Goal: Manage account settings

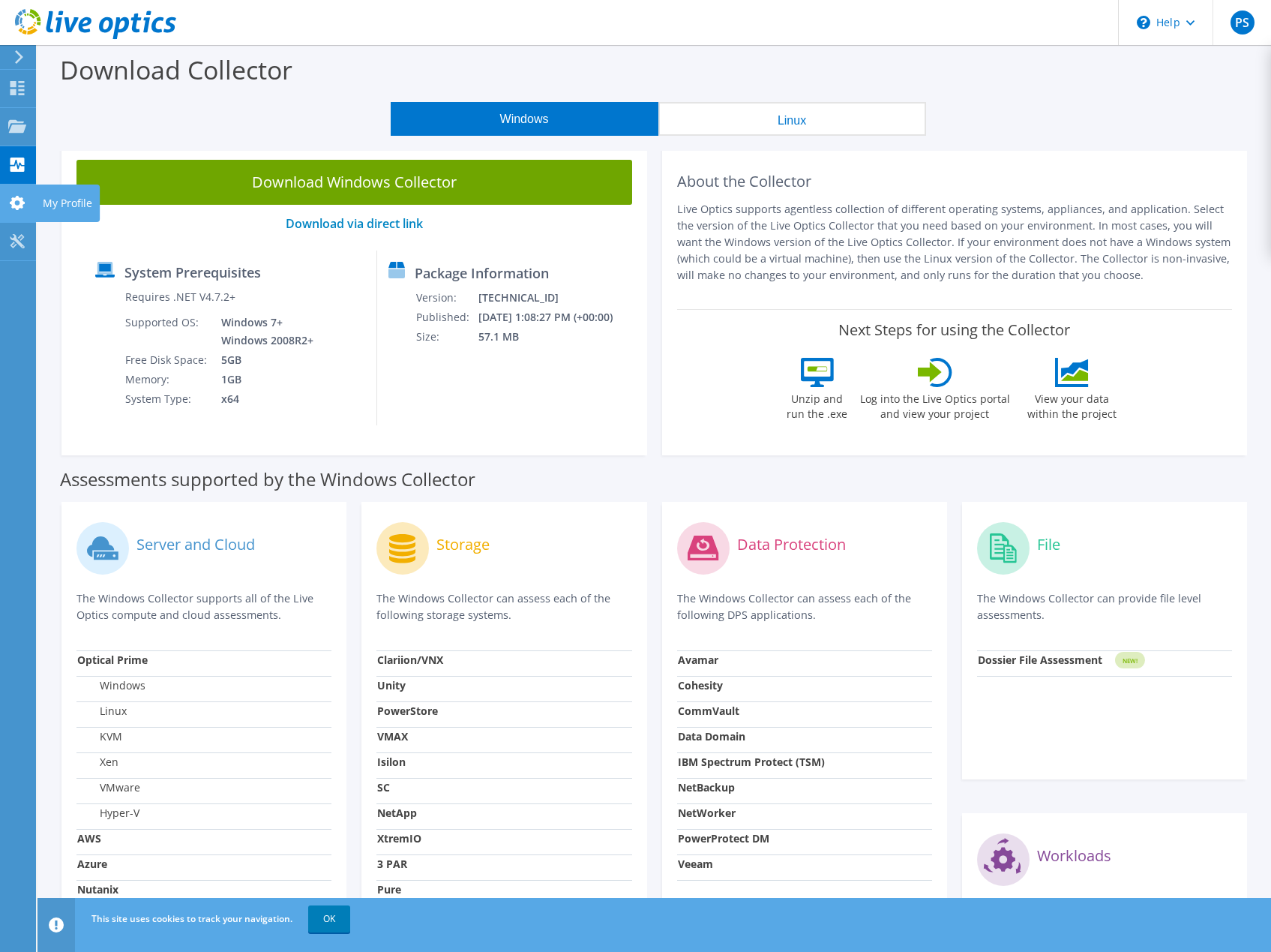
click at [12, 205] on use at bounding box center [17, 202] width 15 height 14
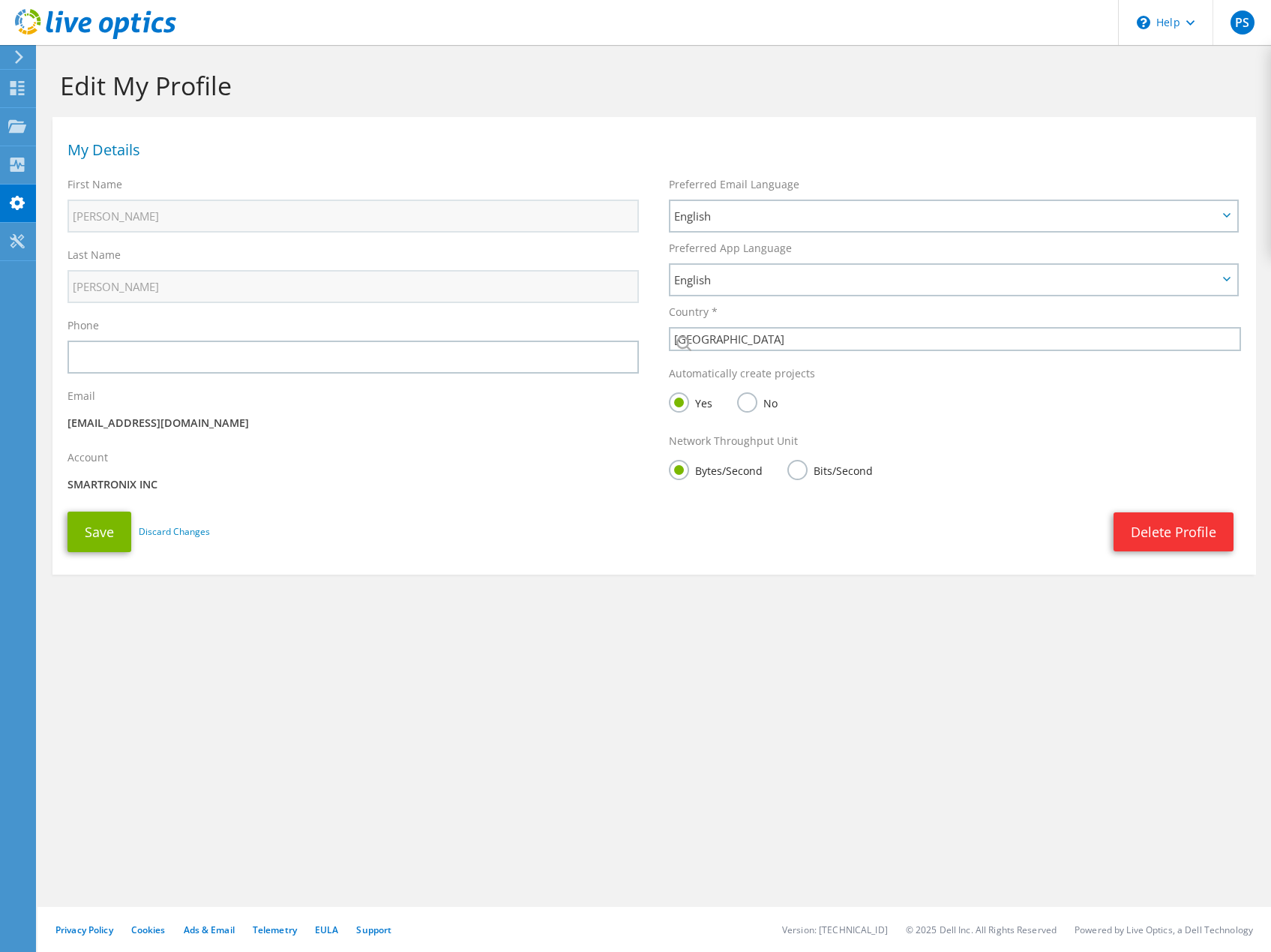
select select "224"
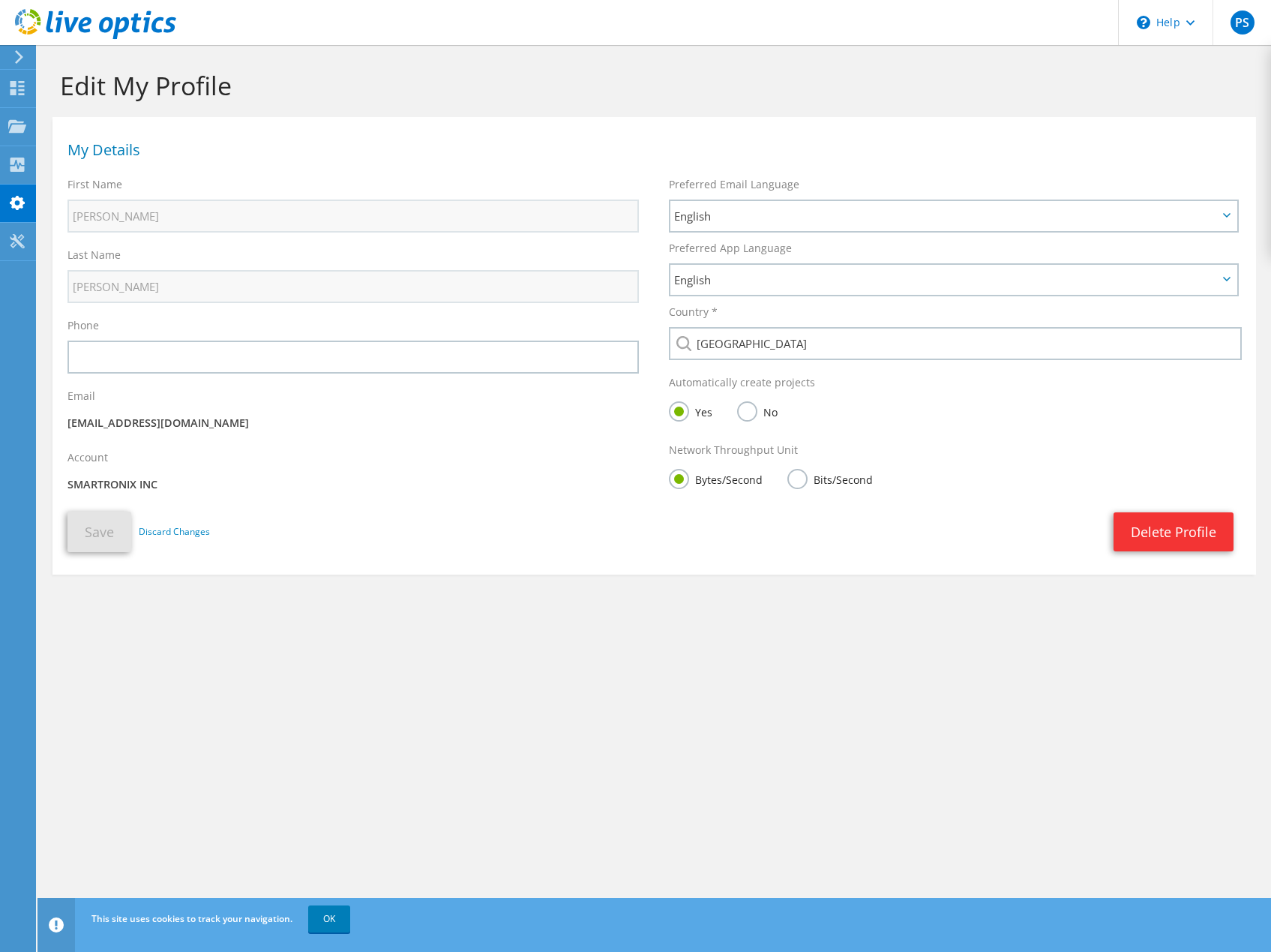
click at [452, 673] on div "Edit My Profile My Details First Name [GEOGRAPHIC_DATA] Last Name [GEOGRAPHIC_D…" at bounding box center [655, 499] width 1234 height 907
click at [18, 58] on icon at bounding box center [19, 57] width 11 height 14
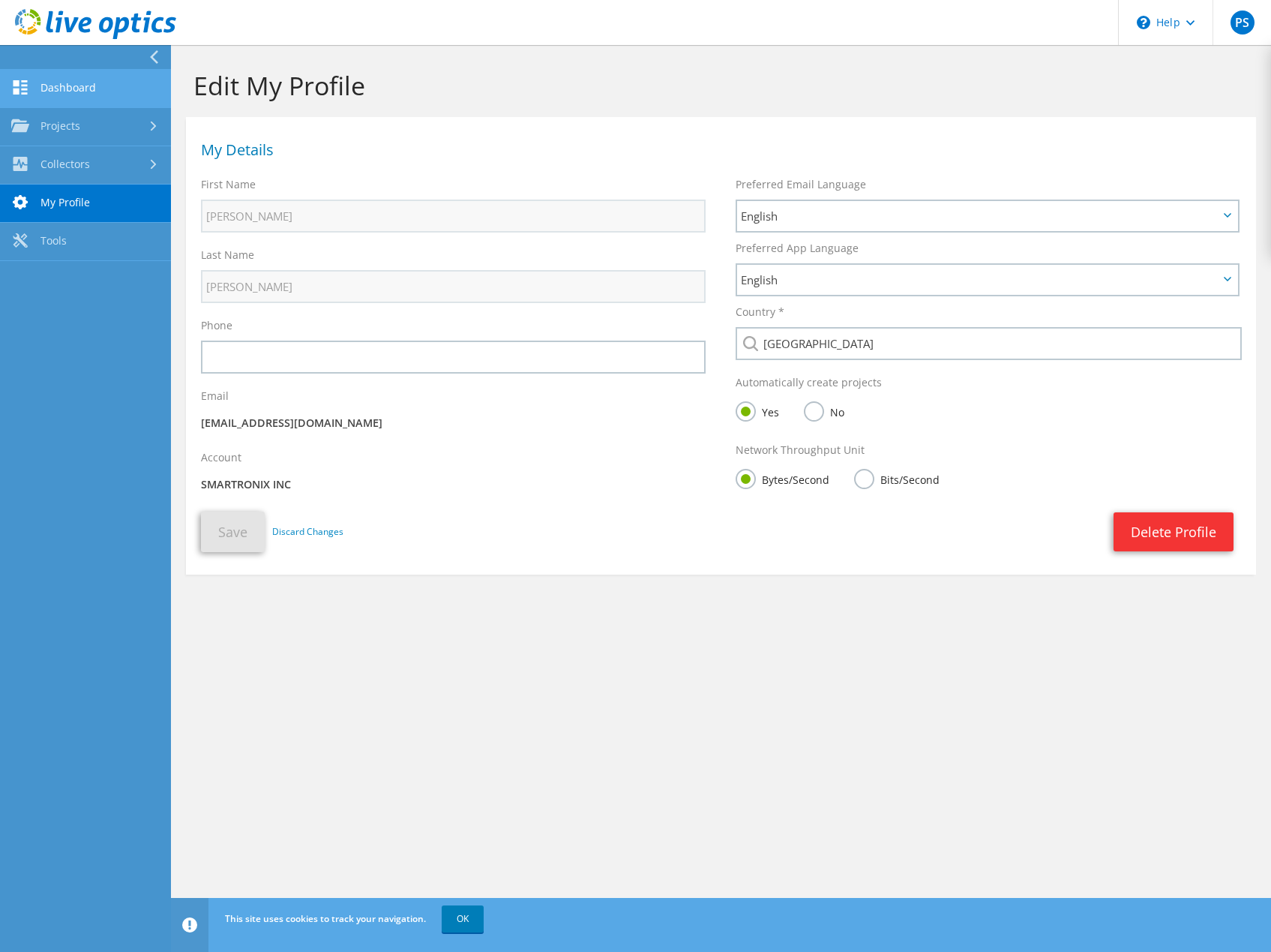
click at [71, 91] on link "Dashboard" at bounding box center [86, 89] width 171 height 39
